Goal: Task Accomplishment & Management: Manage account settings

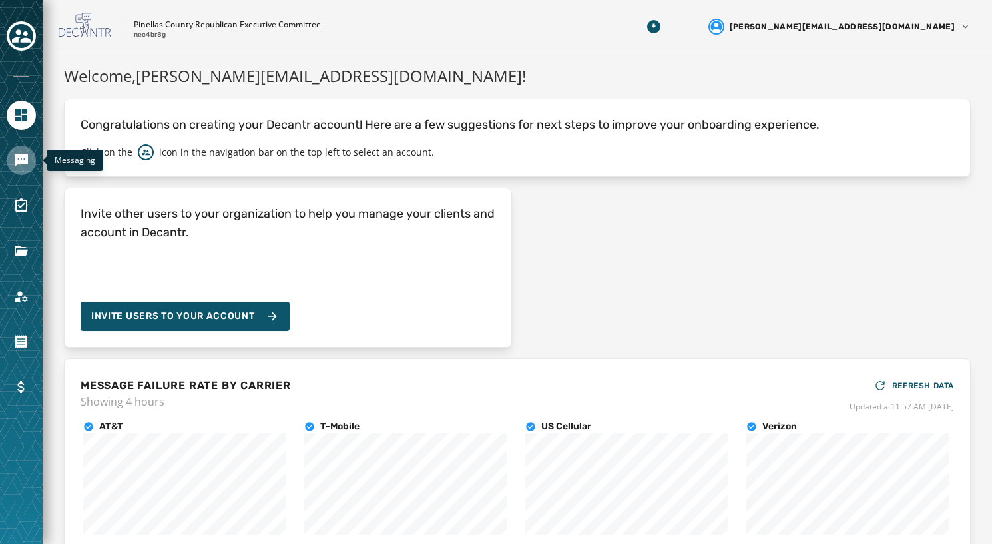
click at [12, 152] on link "Navigate to Messaging" at bounding box center [21, 160] width 29 height 29
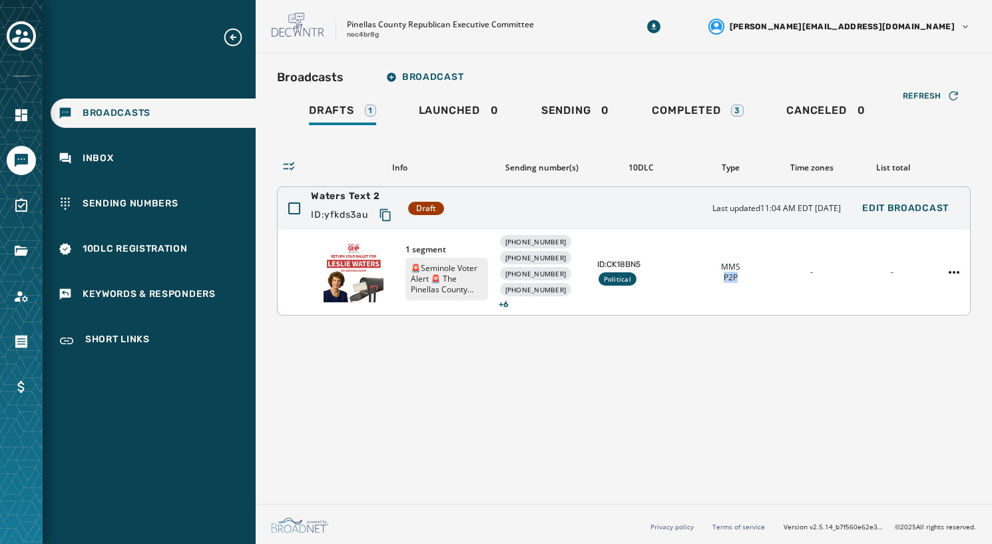
click at [692, 284] on div "1 segment 🚨Seminole Voter Alert 🚨 The Pinellas County GOP is urging you to retu…" at bounding box center [624, 272] width 692 height 85
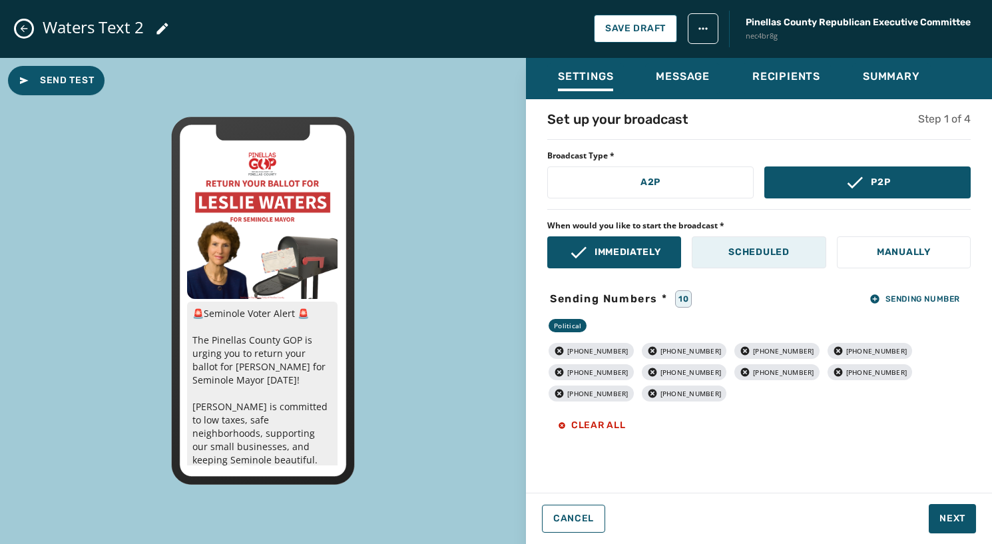
click at [732, 255] on p "Scheduled" at bounding box center [758, 252] width 61 height 13
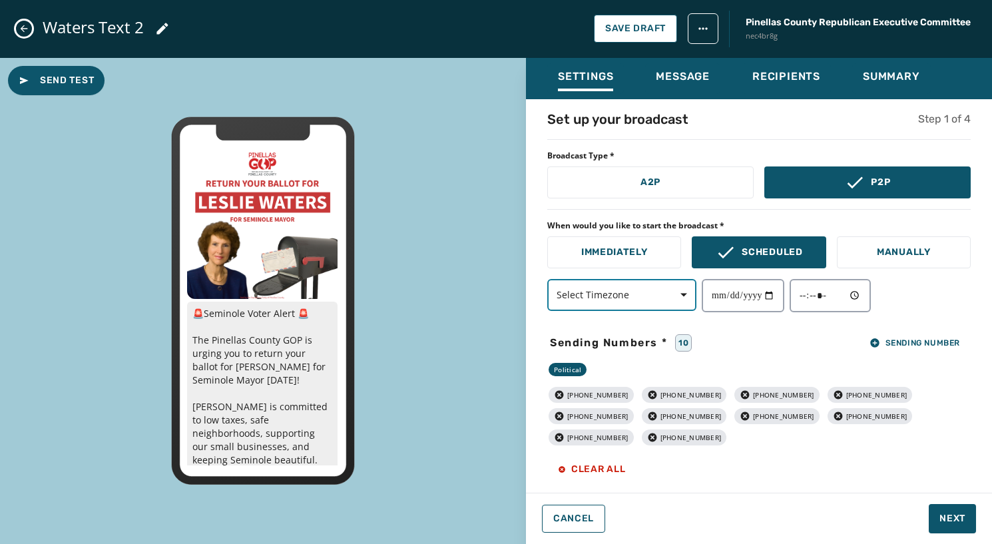
click at [682, 292] on icon "button" at bounding box center [683, 295] width 7 height 7
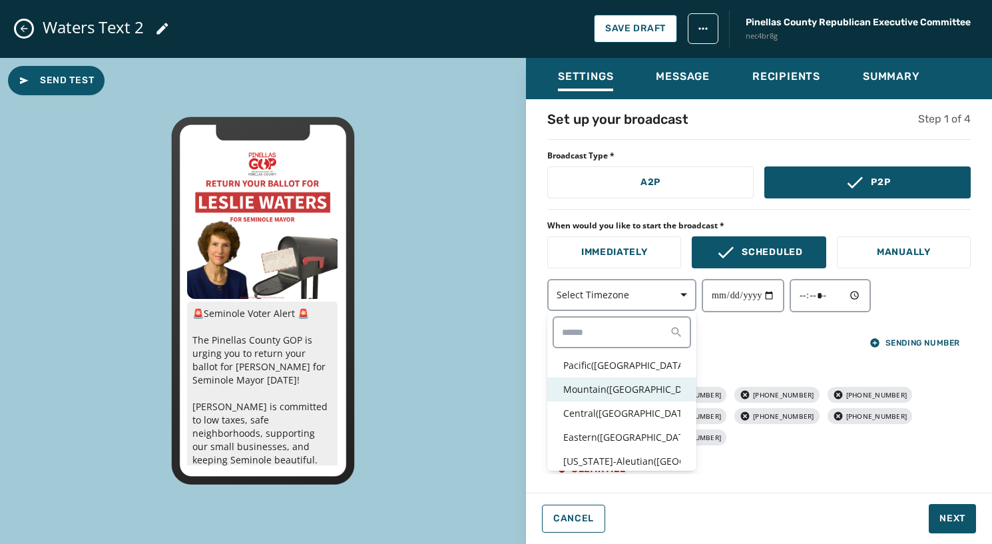
scroll to position [3, 0]
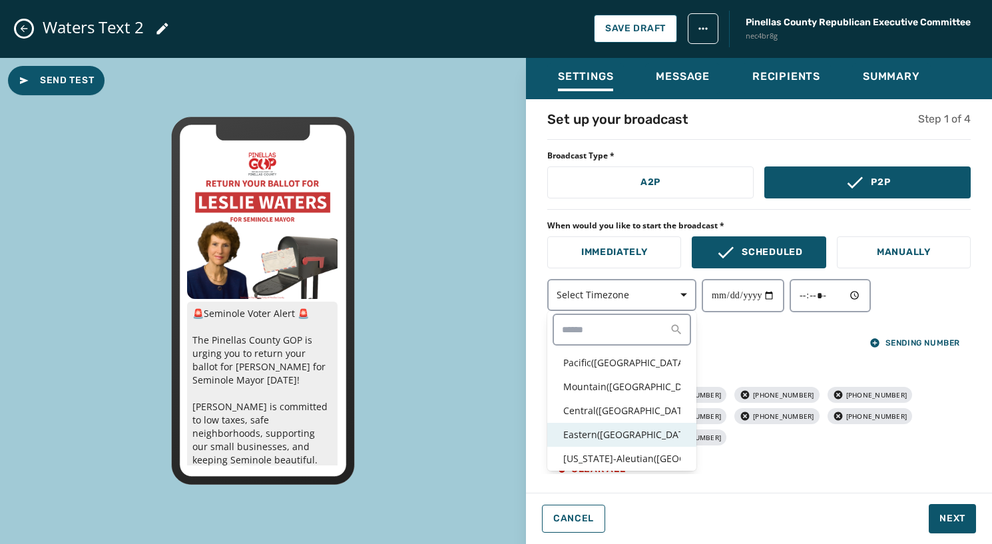
click at [634, 429] on p "Eastern ( [GEOGRAPHIC_DATA] / [GEOGRAPHIC_DATA] )" at bounding box center [621, 434] width 117 height 13
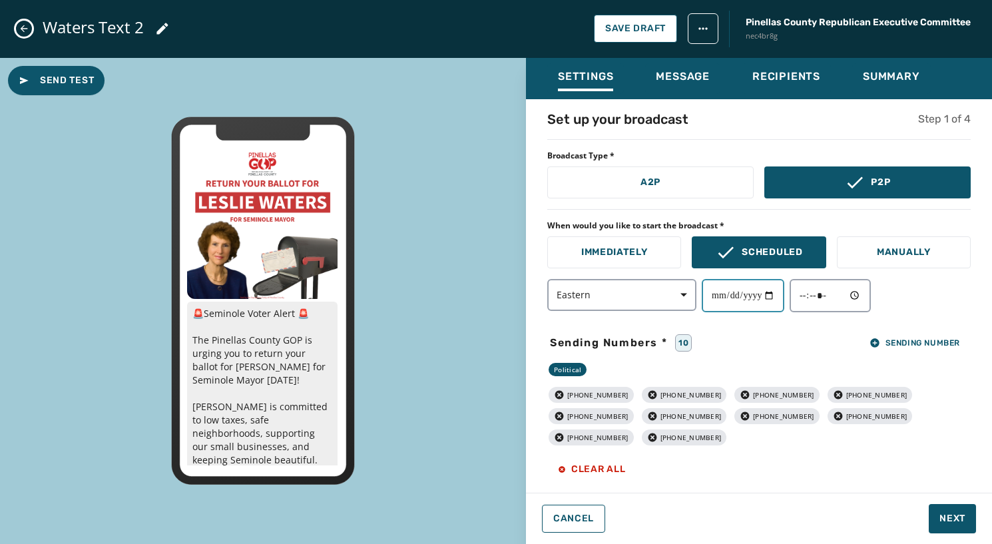
click at [778, 300] on input "date" at bounding box center [743, 295] width 83 height 33
type input "**********"
click at [862, 296] on input "time" at bounding box center [829, 295] width 81 height 33
type input "*****"
click at [931, 314] on div "**********" at bounding box center [759, 292] width 466 height 364
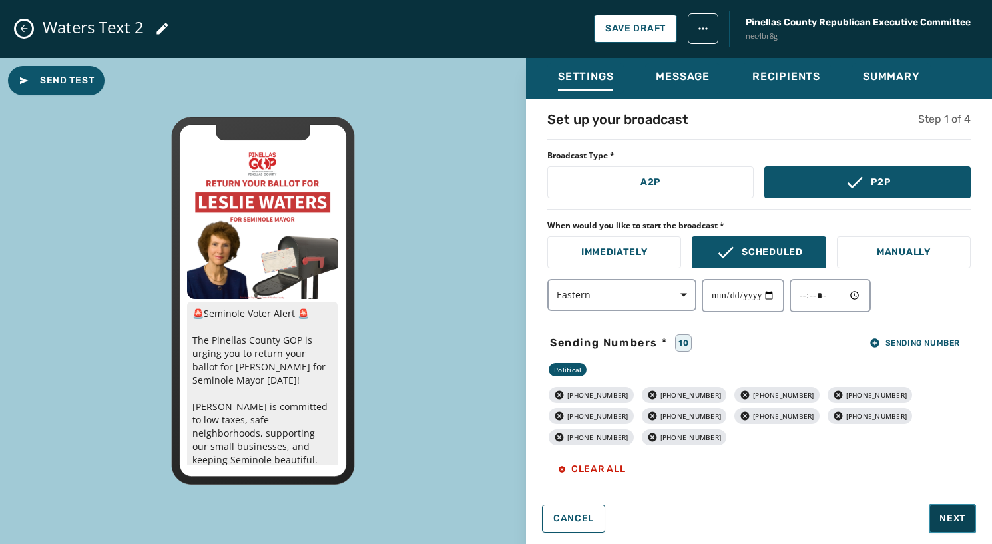
click at [952, 512] on span "Next" at bounding box center [952, 518] width 26 height 13
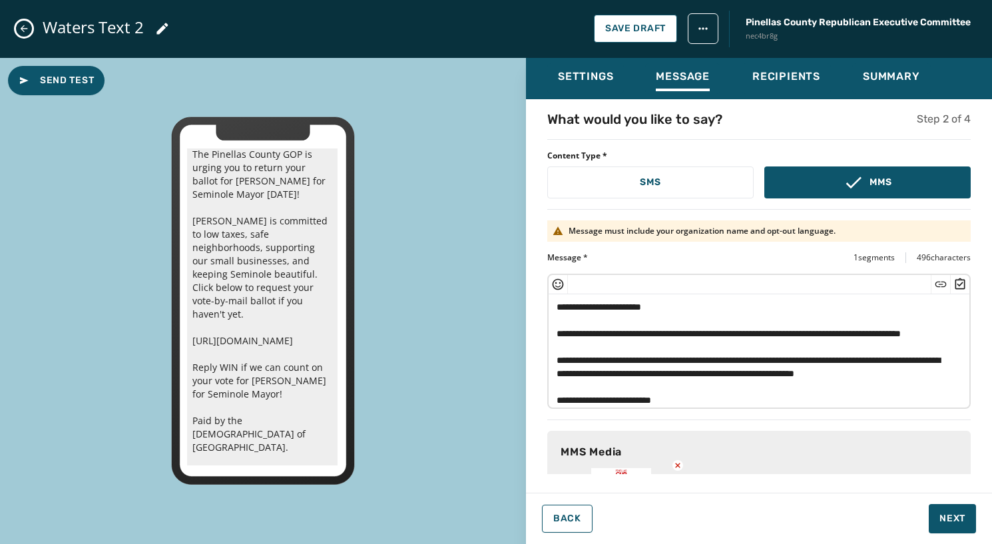
scroll to position [0, 0]
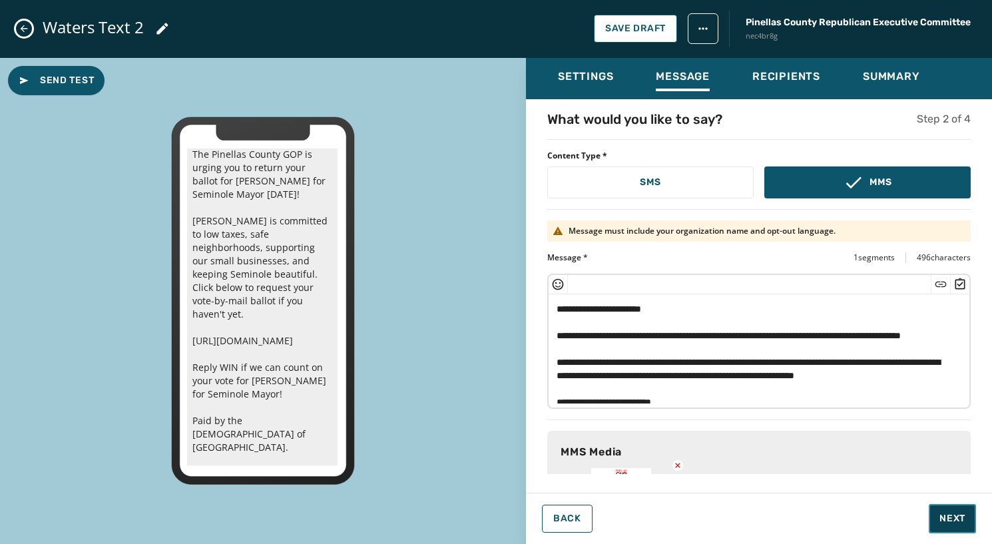
click at [950, 515] on span "Next" at bounding box center [952, 518] width 26 height 13
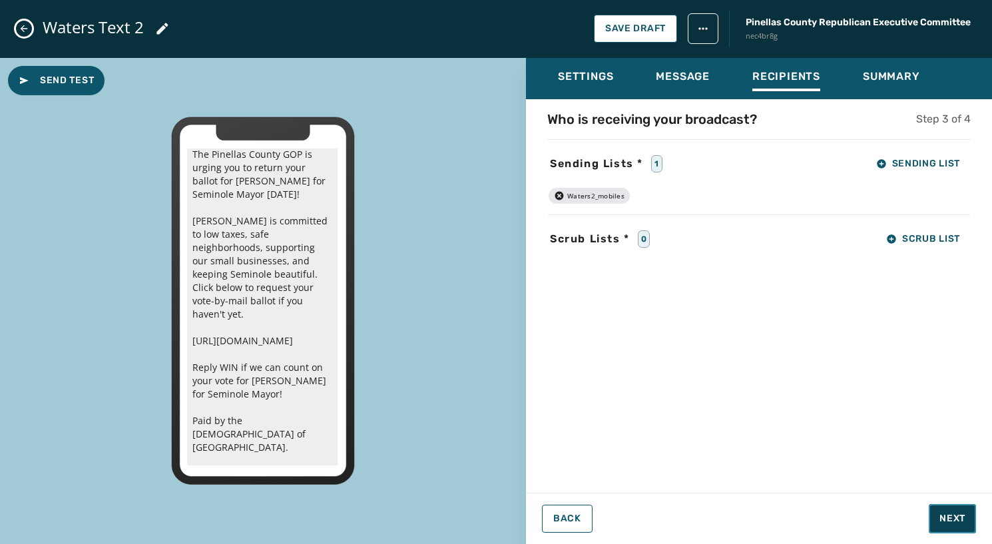
click at [956, 516] on span "Next" at bounding box center [952, 518] width 26 height 13
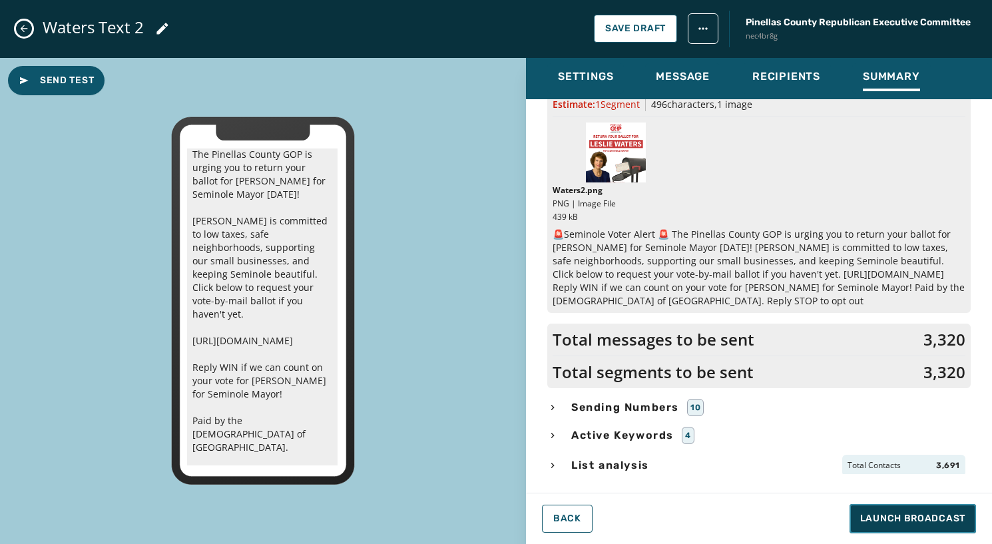
scroll to position [84, 0]
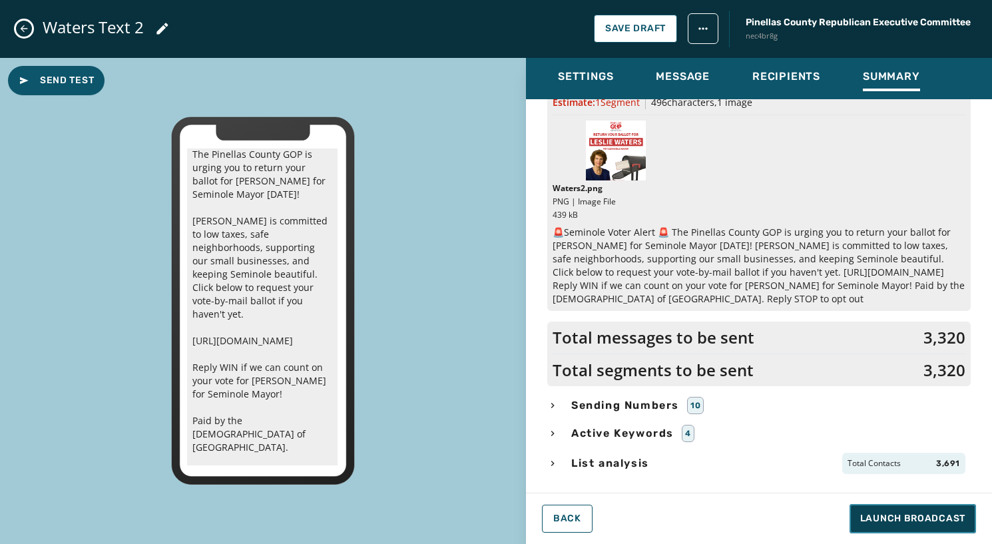
click at [948, 517] on span "Launch Broadcast" at bounding box center [912, 518] width 105 height 13
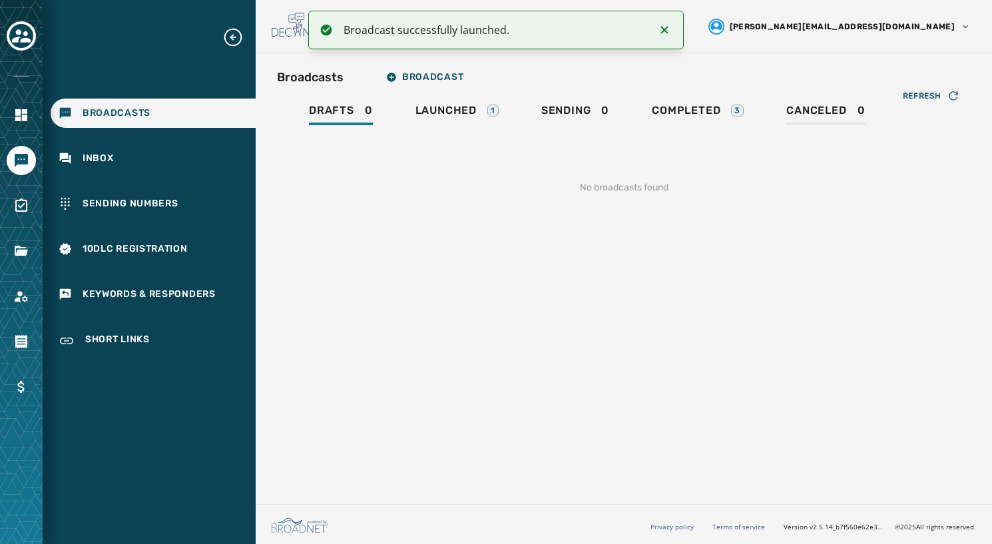
scroll to position [0, 0]
click at [452, 106] on span "Launched" at bounding box center [445, 110] width 61 height 13
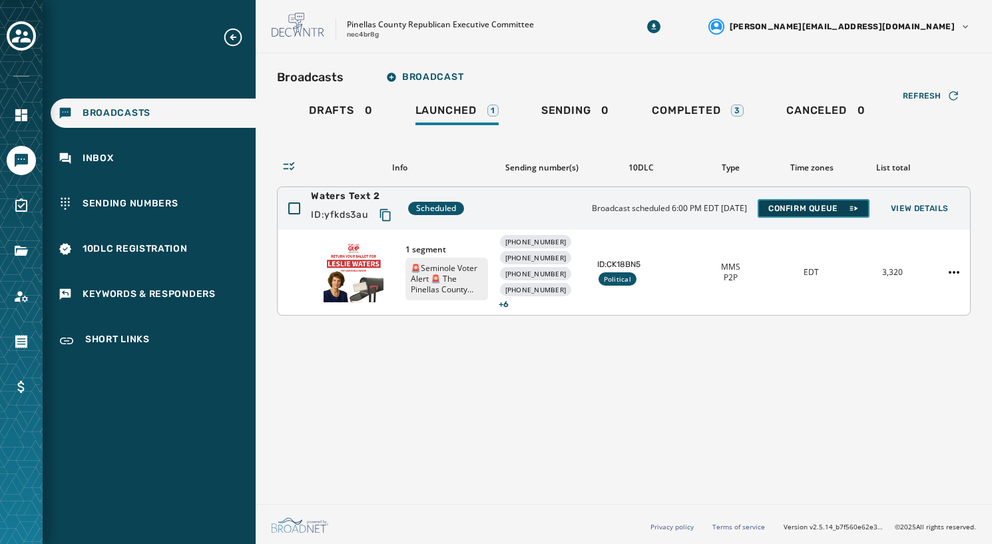
click at [819, 208] on span "Confirm Queue" at bounding box center [813, 208] width 91 height 11
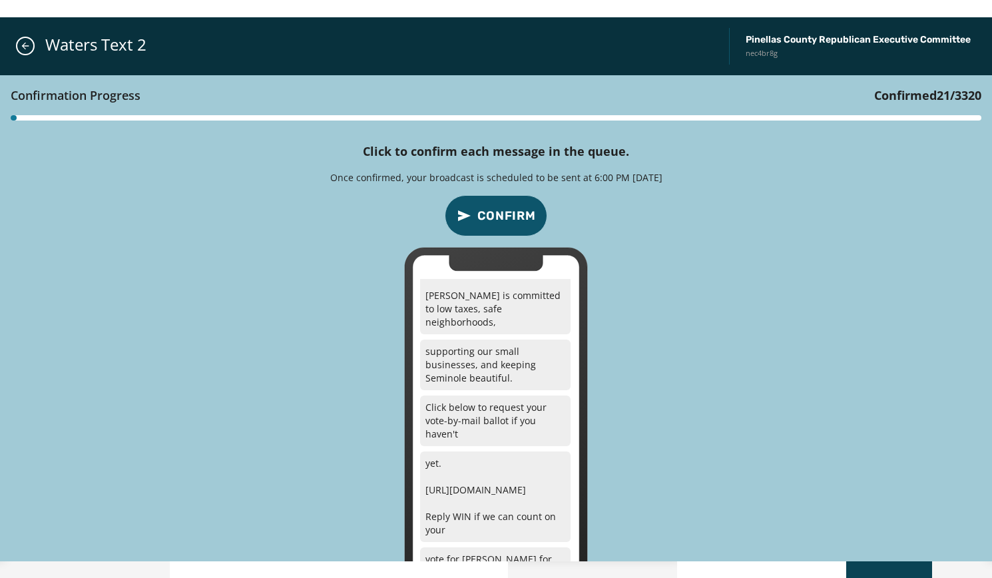
scroll to position [197, 0]
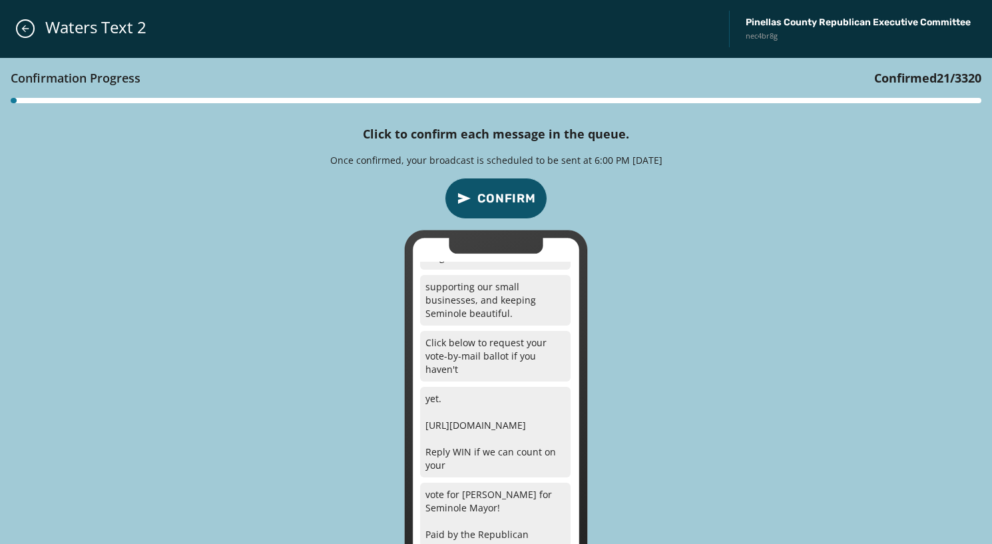
click at [712, 383] on div "Confirmation Progress Confirmed 21 / 3320 Click to confirm each message in the …" at bounding box center [496, 328] width 992 height 540
click at [27, 25] on icon "Close admin drawer" at bounding box center [25, 28] width 11 height 11
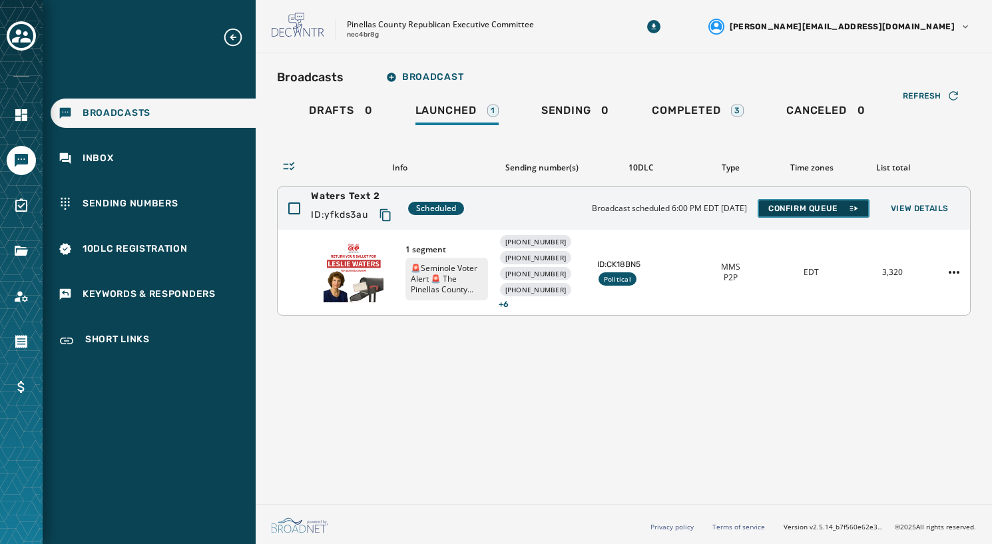
click at [788, 210] on span "Confirm Queue" at bounding box center [813, 208] width 91 height 11
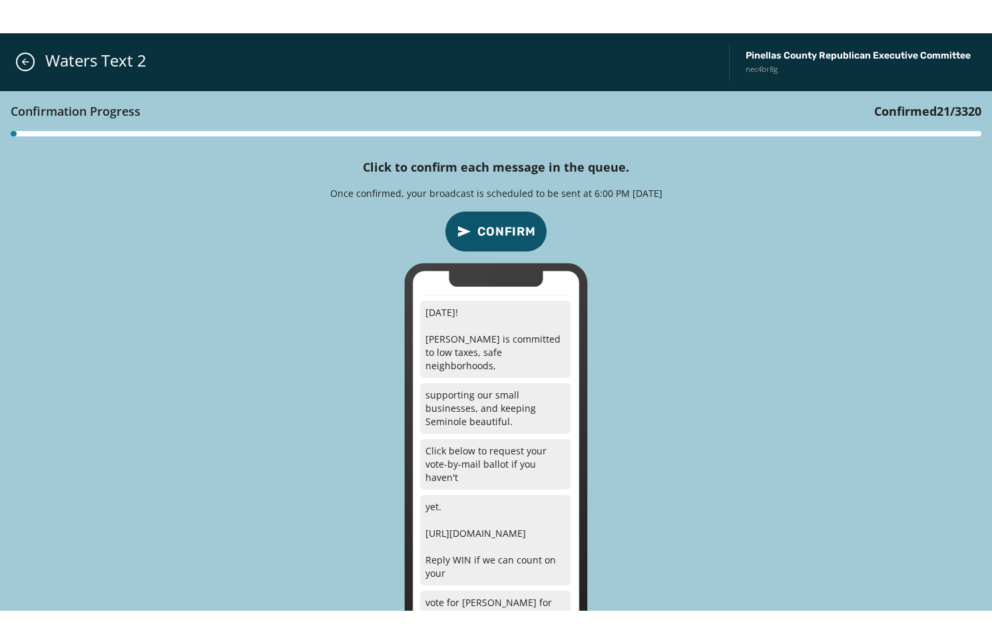
scroll to position [0, 0]
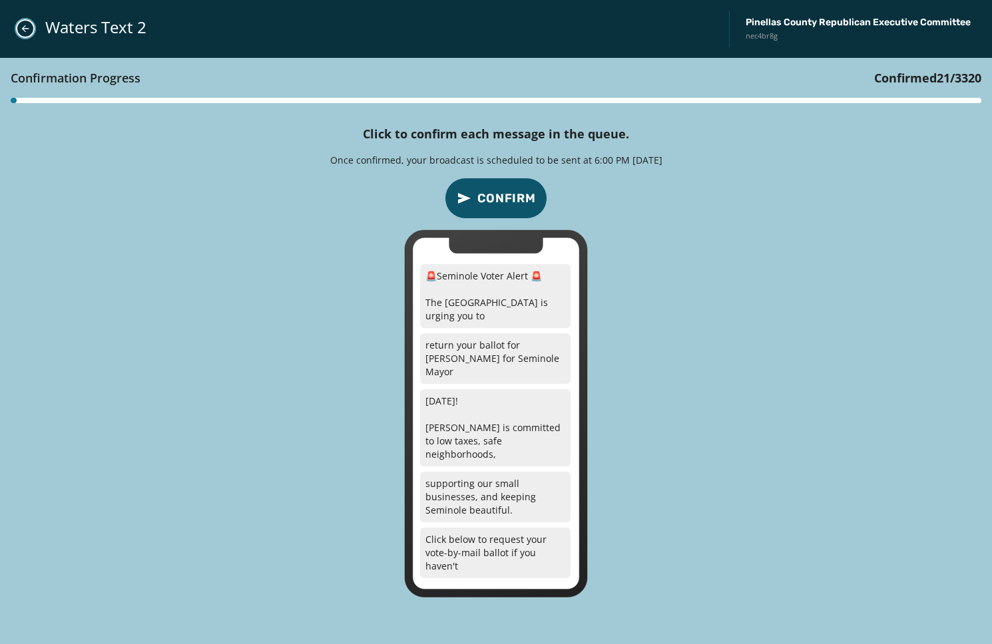
click at [28, 35] on button "Close admin drawer" at bounding box center [25, 28] width 19 height 19
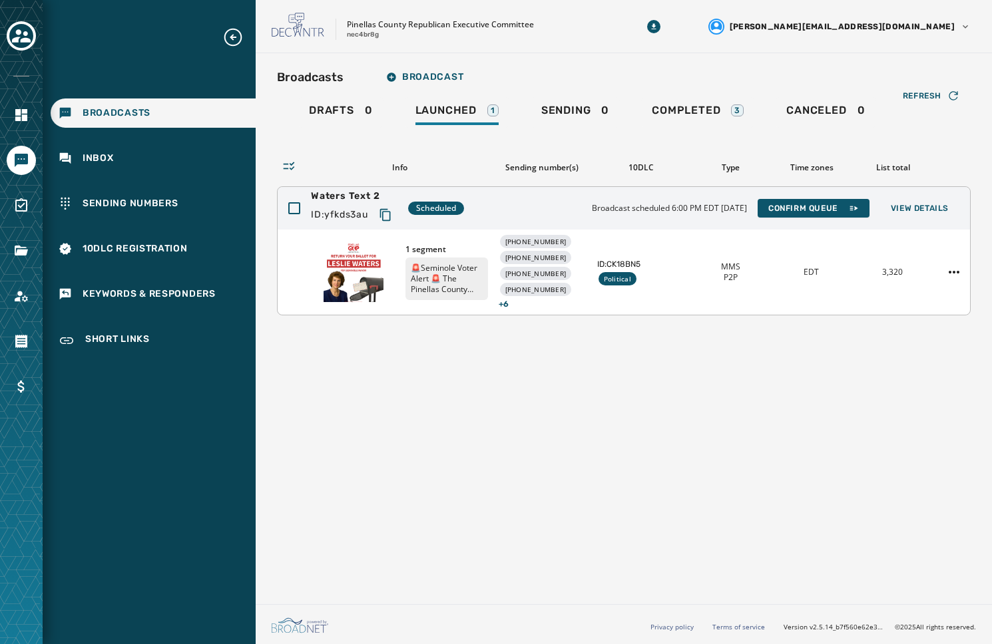
click at [447, 267] on p "🚨Seminole Voter Alert 🚨 The Pinellas County GOP is urging you to return your ba…" at bounding box center [446, 279] width 83 height 43
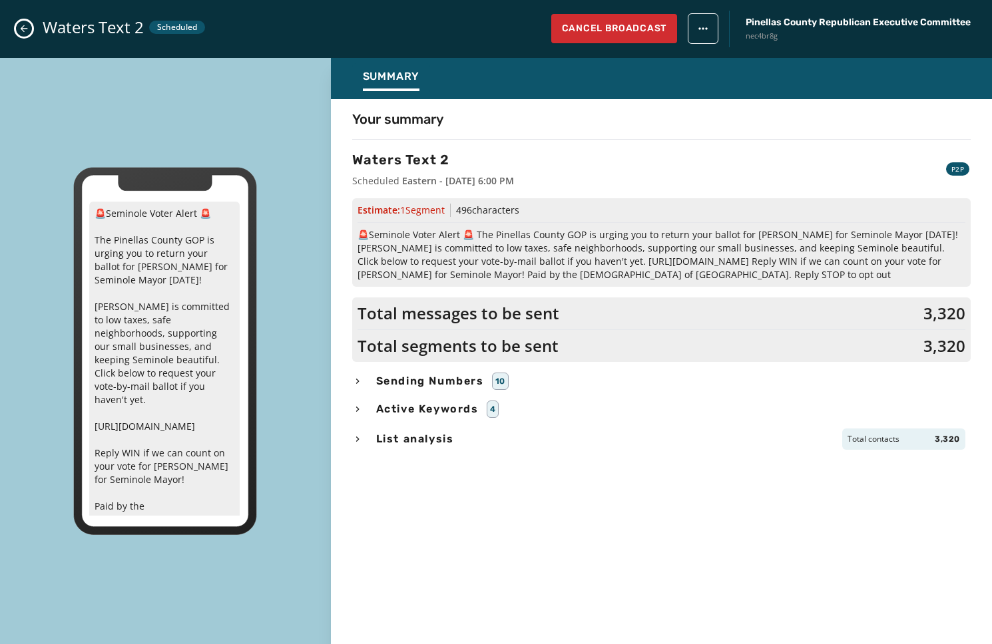
click at [21, 32] on icon "Close admin drawer" at bounding box center [24, 28] width 11 height 11
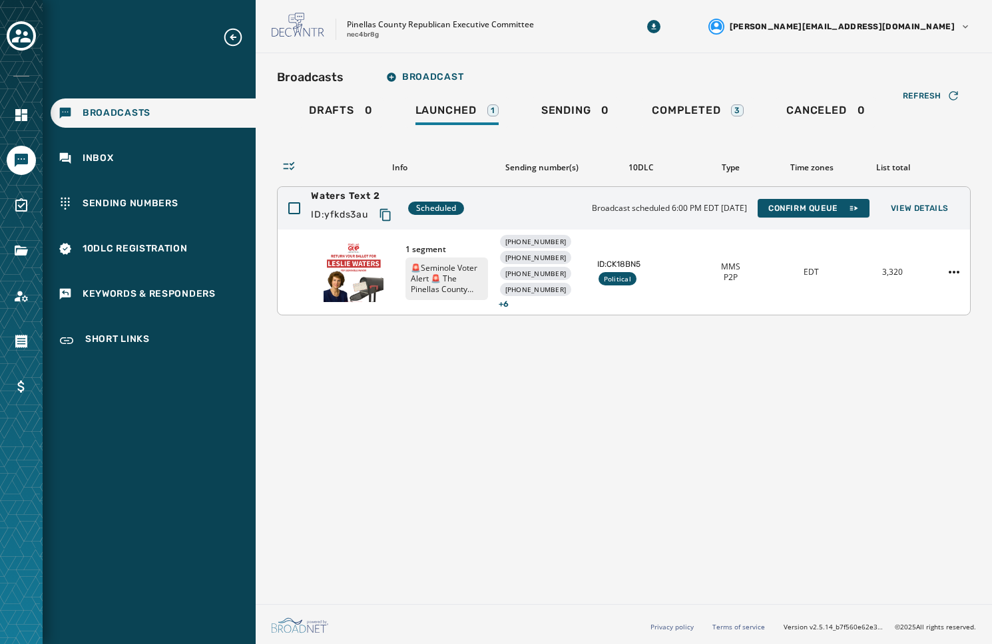
click at [346, 267] on img at bounding box center [353, 272] width 60 height 60
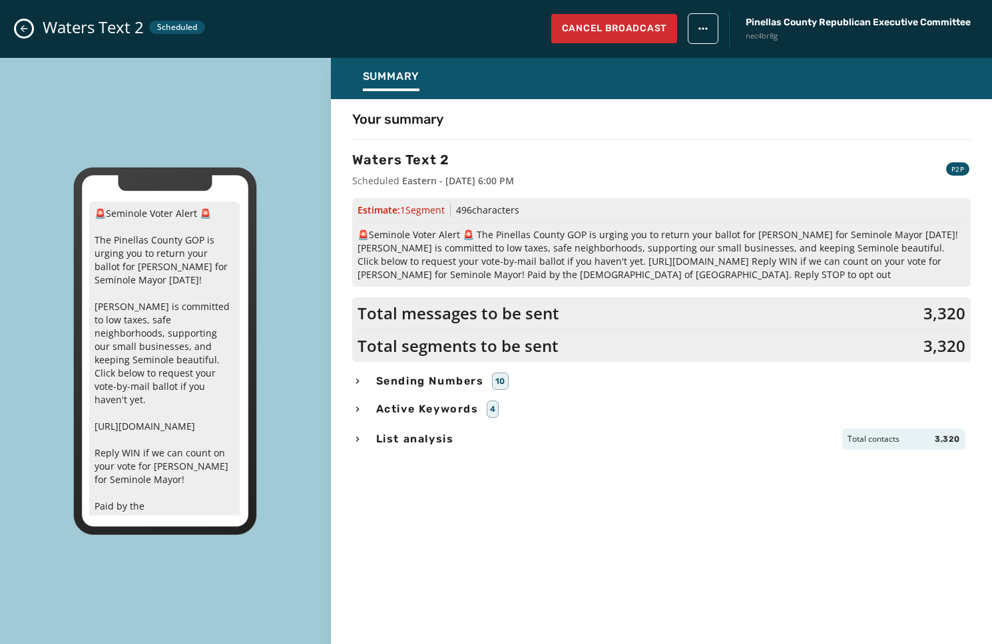
click at [19, 33] on icon "Close admin drawer" at bounding box center [24, 28] width 11 height 11
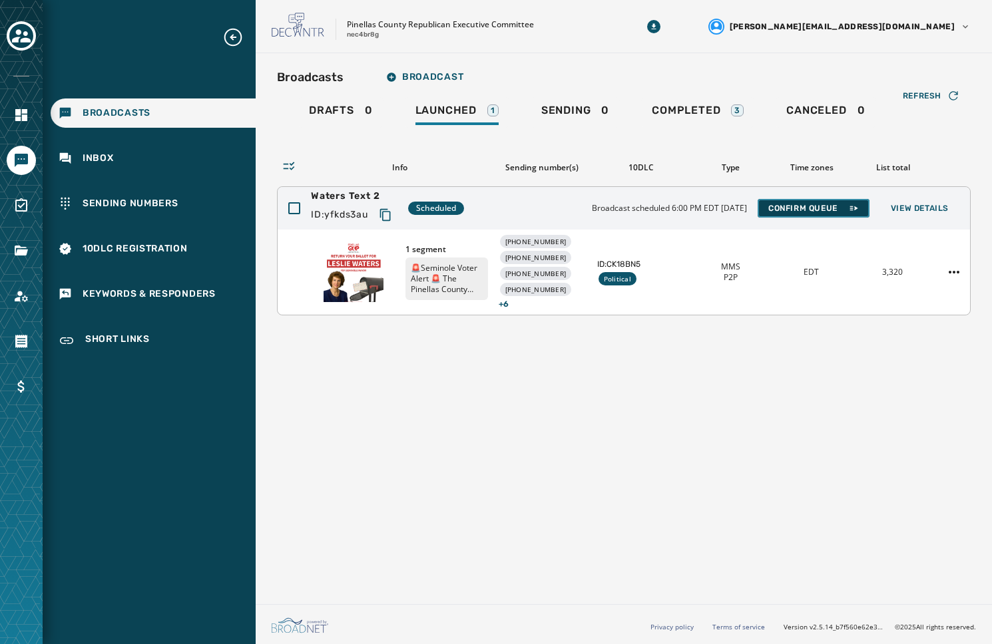
click at [843, 211] on span "Confirm Queue" at bounding box center [813, 208] width 91 height 11
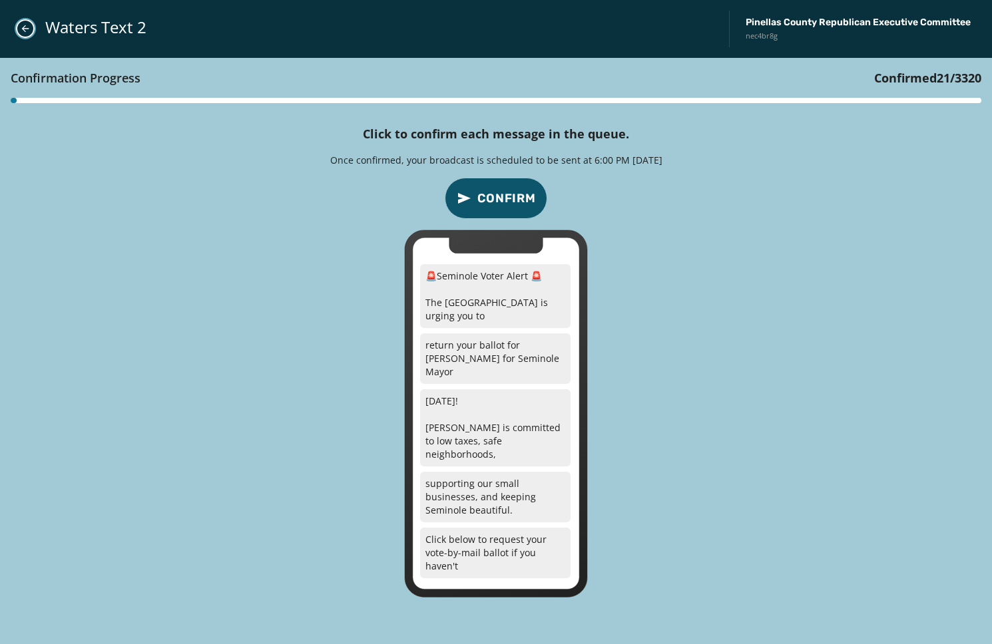
click at [22, 25] on icon "Close admin drawer" at bounding box center [25, 28] width 11 height 11
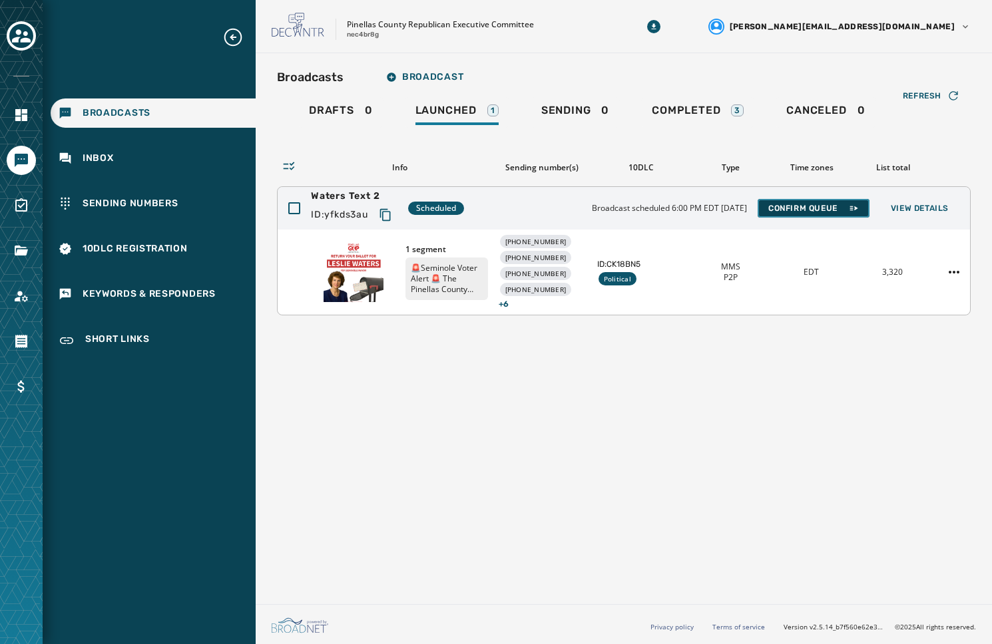
click at [790, 212] on span "Confirm Queue" at bounding box center [813, 208] width 91 height 11
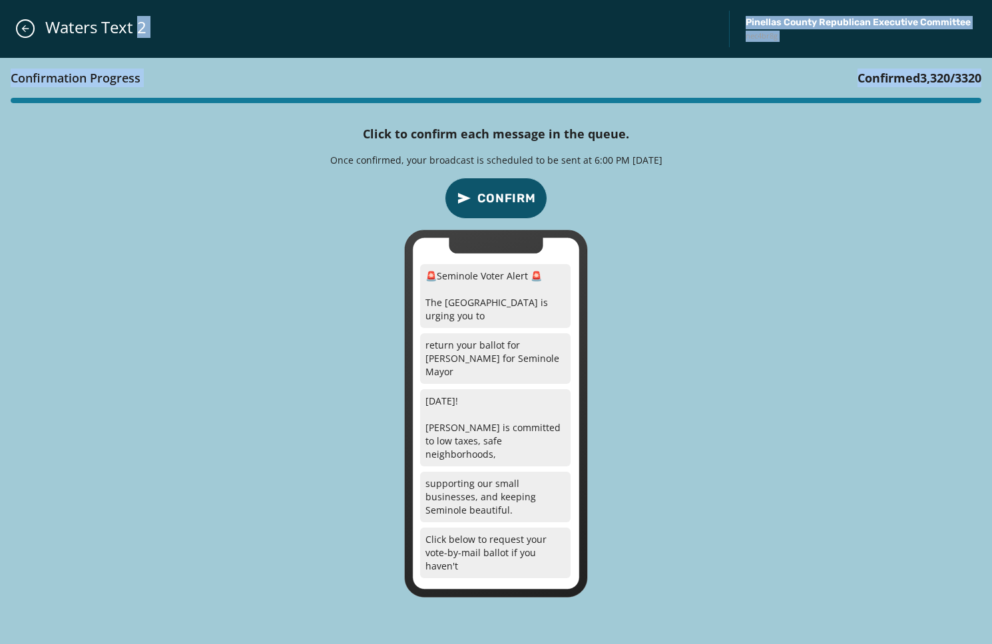
click at [269, 127] on div "Waters Text 2 Pinellas County Republican Executive Committee nec4br8g Confirmat…" at bounding box center [496, 322] width 992 height 644
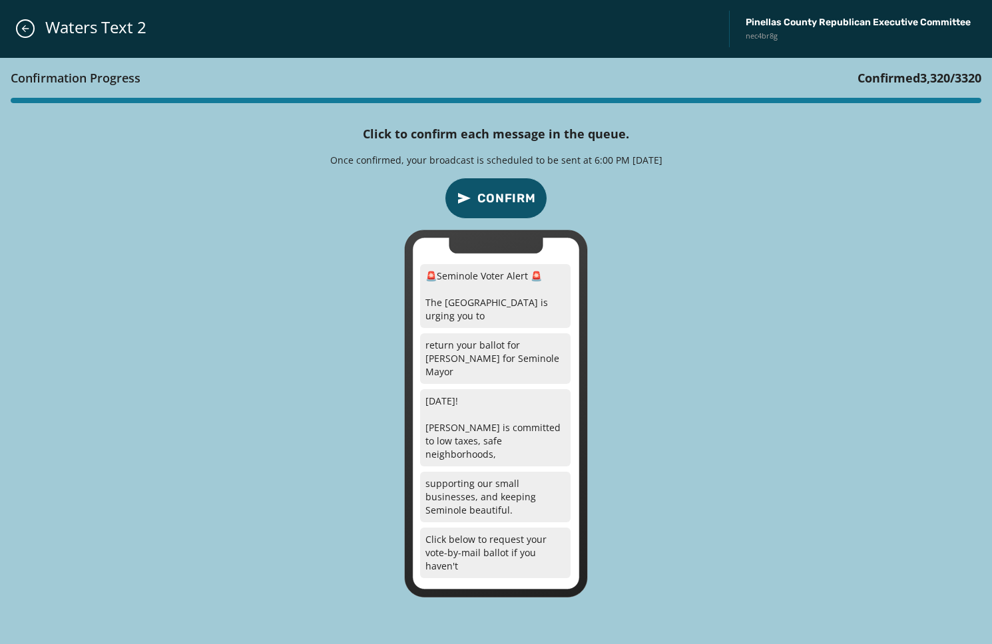
click at [722, 232] on div "Confirmation Progress Confirmed 3,320 / 3320 Click to confirm each message in t…" at bounding box center [496, 351] width 992 height 587
click at [507, 186] on button "Confirm" at bounding box center [496, 198] width 103 height 41
click at [24, 26] on icon "Close admin drawer" at bounding box center [25, 28] width 7 height 7
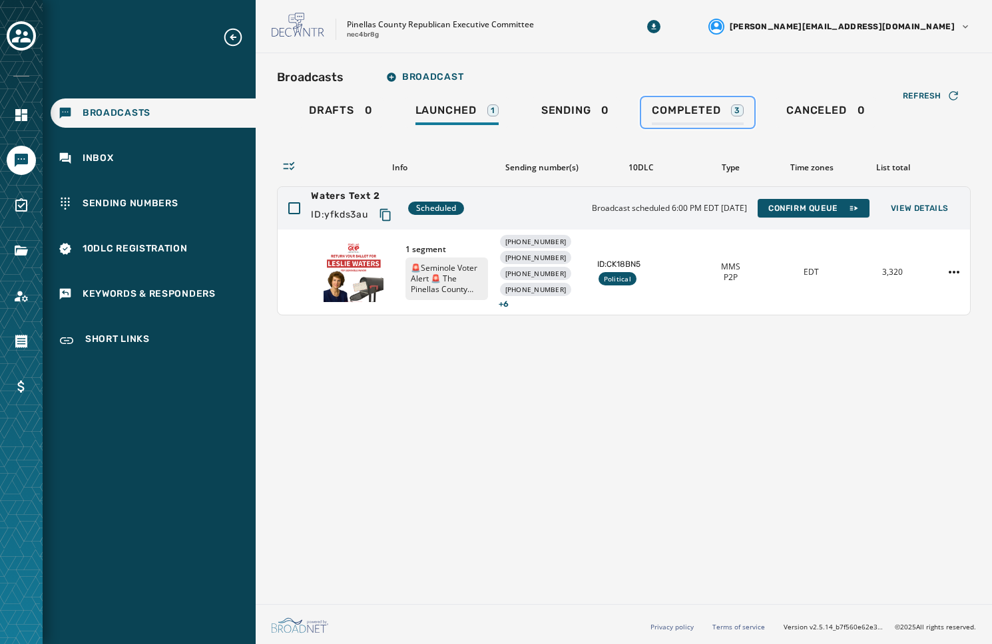
click at [678, 106] on span "Completed" at bounding box center [686, 110] width 69 height 13
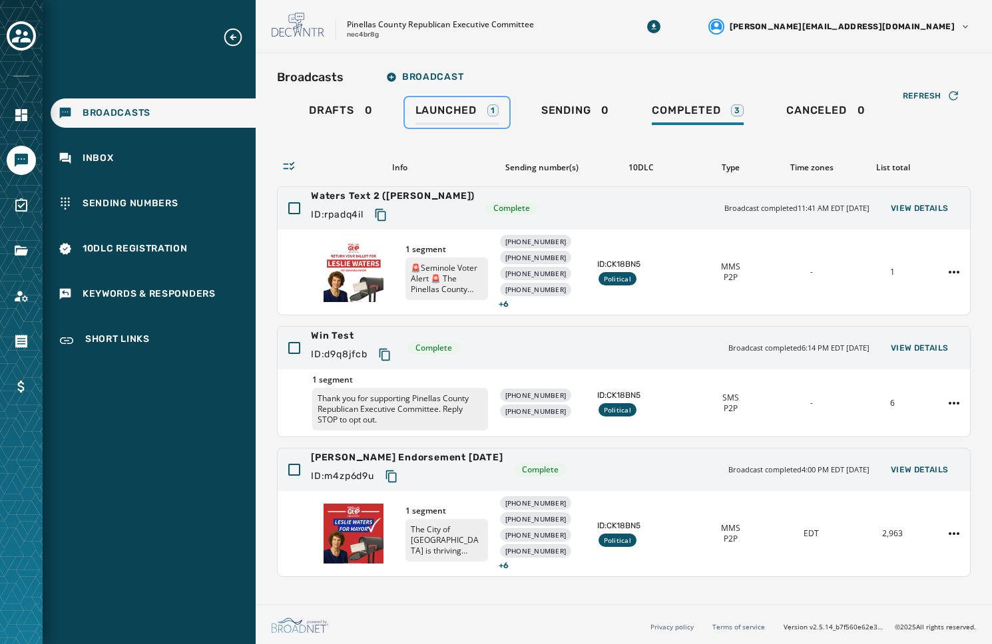
click at [477, 108] on div "Launched 1" at bounding box center [456, 114] width 83 height 21
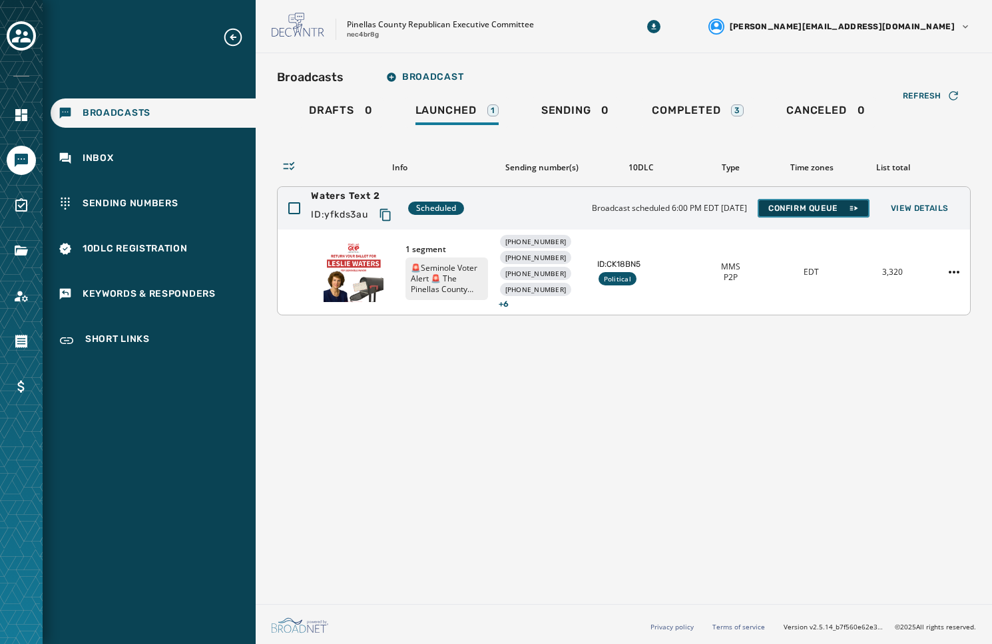
click at [791, 206] on span "Confirm Queue" at bounding box center [813, 208] width 91 height 11
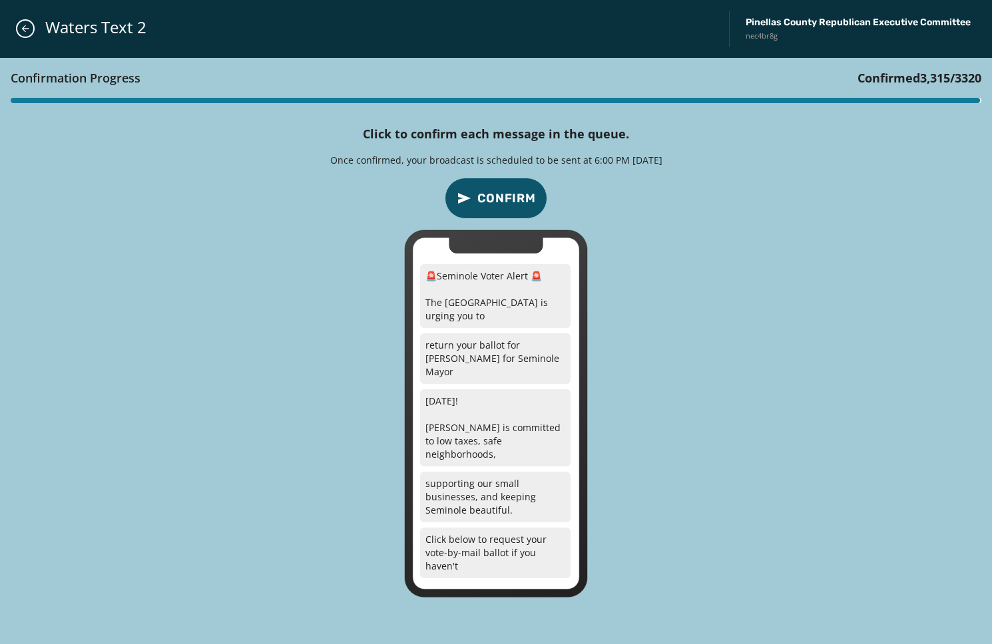
click at [491, 202] on span "Confirm" at bounding box center [506, 198] width 59 height 19
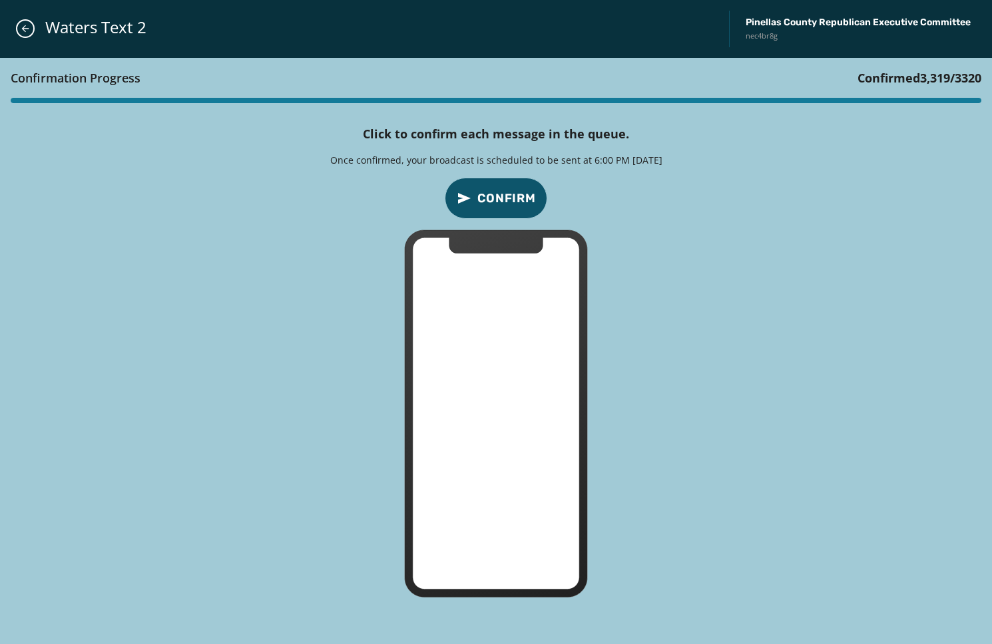
click at [491, 202] on span "Confirm" at bounding box center [506, 198] width 59 height 19
click at [492, 202] on span "Confirm" at bounding box center [506, 198] width 59 height 19
click at [493, 202] on span "Confirm" at bounding box center [506, 198] width 59 height 19
click at [494, 202] on span "Confirm" at bounding box center [506, 198] width 59 height 19
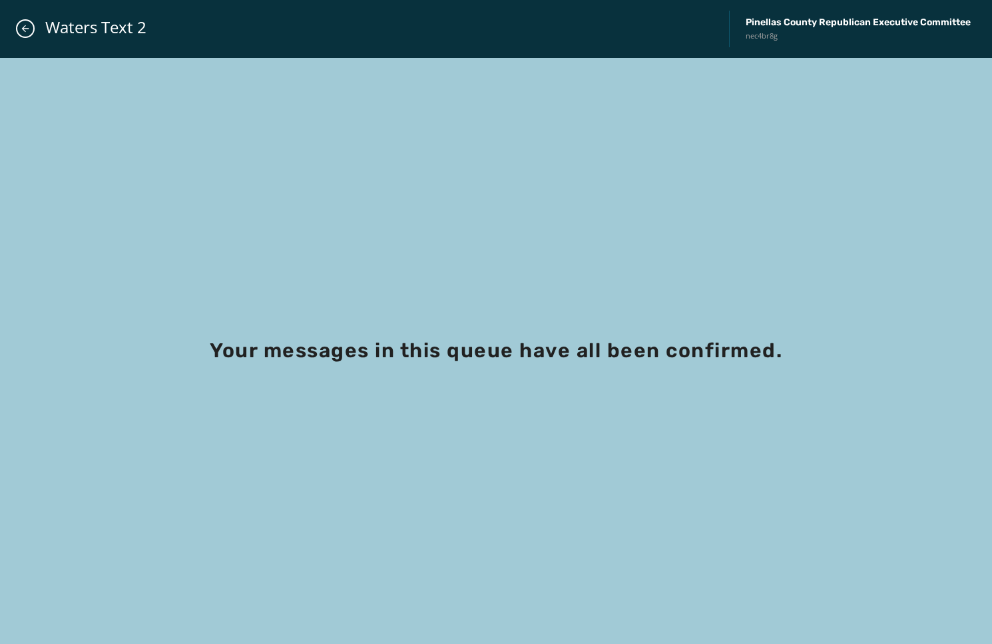
click at [36, 39] on div "Waters Text 2 Pinellas County Republican Executive Committee nec4br8g" at bounding box center [496, 29] width 992 height 58
click at [33, 35] on div "Waters Text 2 Pinellas County Republican Executive Committee nec4br8g" at bounding box center [496, 29] width 992 height 58
click at [31, 31] on button "Close admin drawer" at bounding box center [25, 28] width 19 height 19
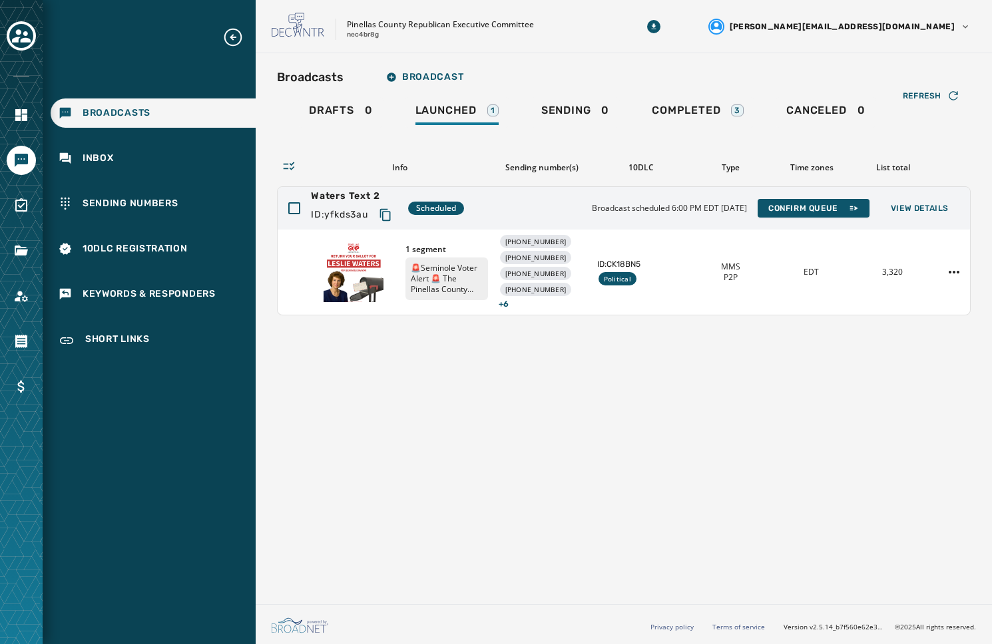
click at [235, 35] on icon "Expand sub nav menu" at bounding box center [232, 37] width 21 height 21
